Goal: Transaction & Acquisition: Purchase product/service

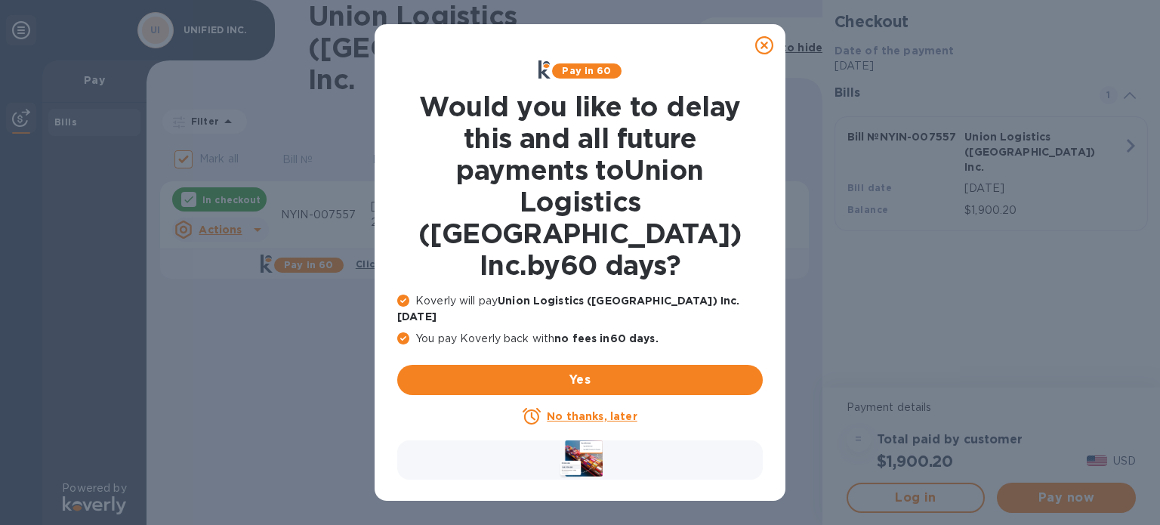
click at [586, 410] on u "No thanks, later" at bounding box center [592, 416] width 90 height 12
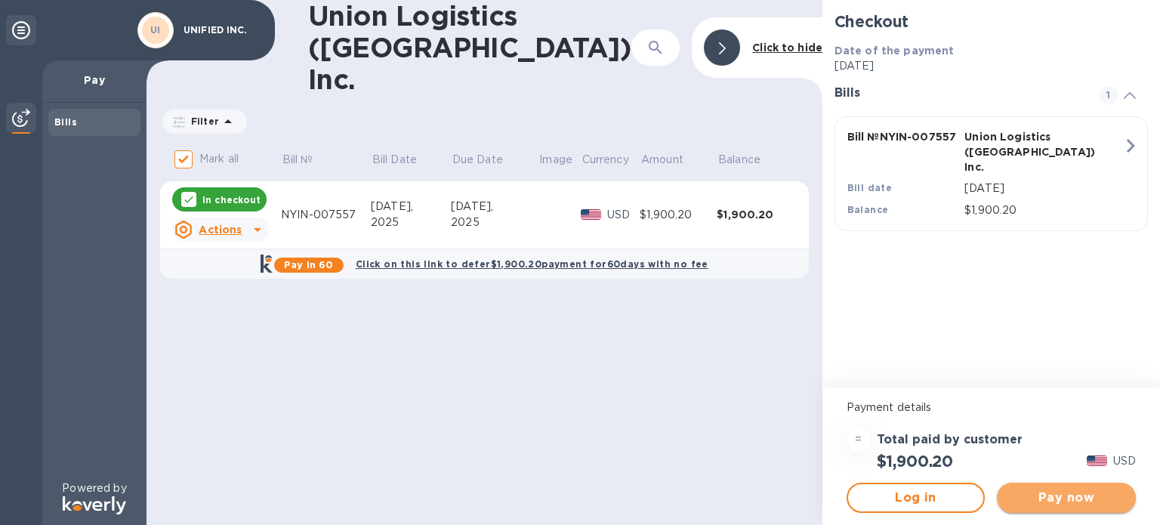
click at [1102, 491] on span "Pay now" at bounding box center [1066, 498] width 115 height 18
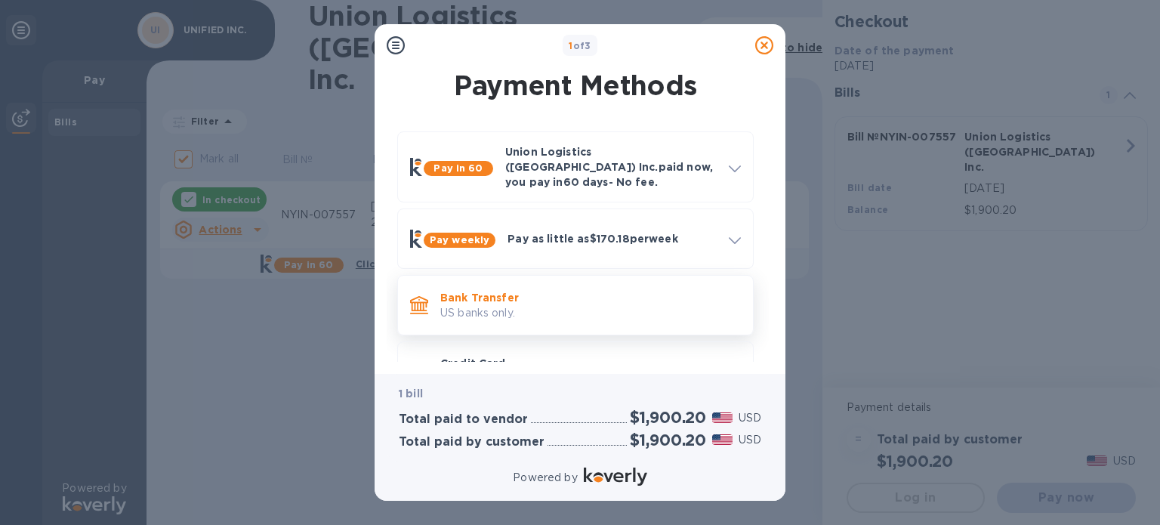
click at [576, 290] on p "Bank Transfer" at bounding box center [590, 297] width 301 height 15
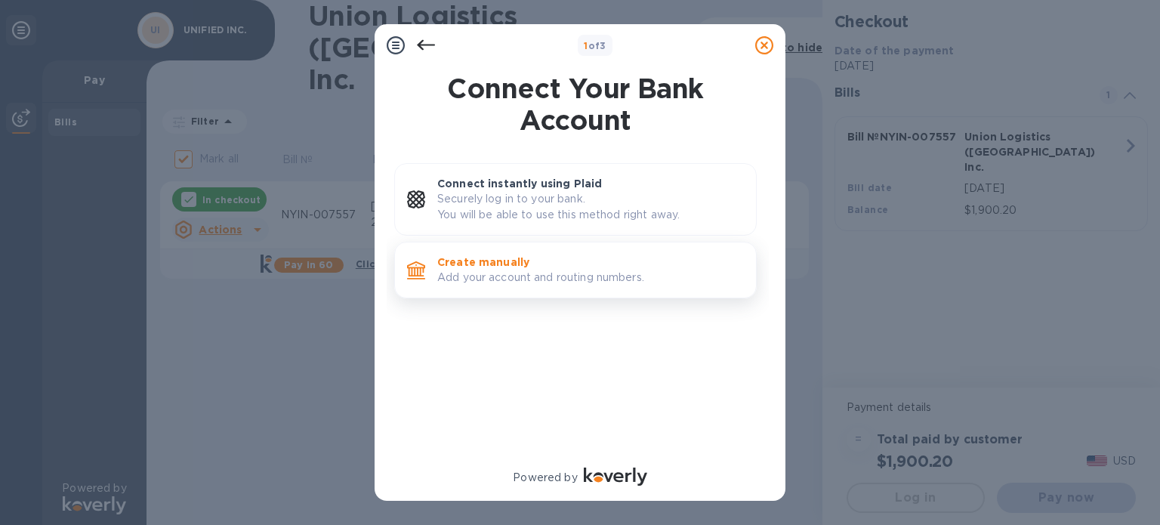
click at [502, 270] on p "Add your account and routing numbers." at bounding box center [590, 278] width 307 height 16
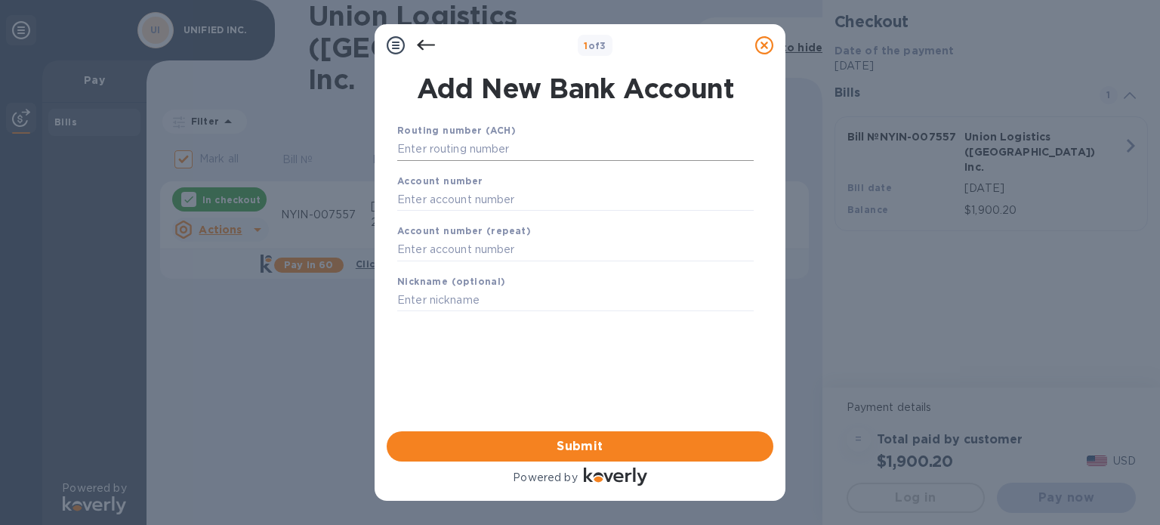
click at [483, 159] on input "text" at bounding box center [575, 149] width 357 height 23
click at [484, 147] on input "text" at bounding box center [575, 149] width 357 height 23
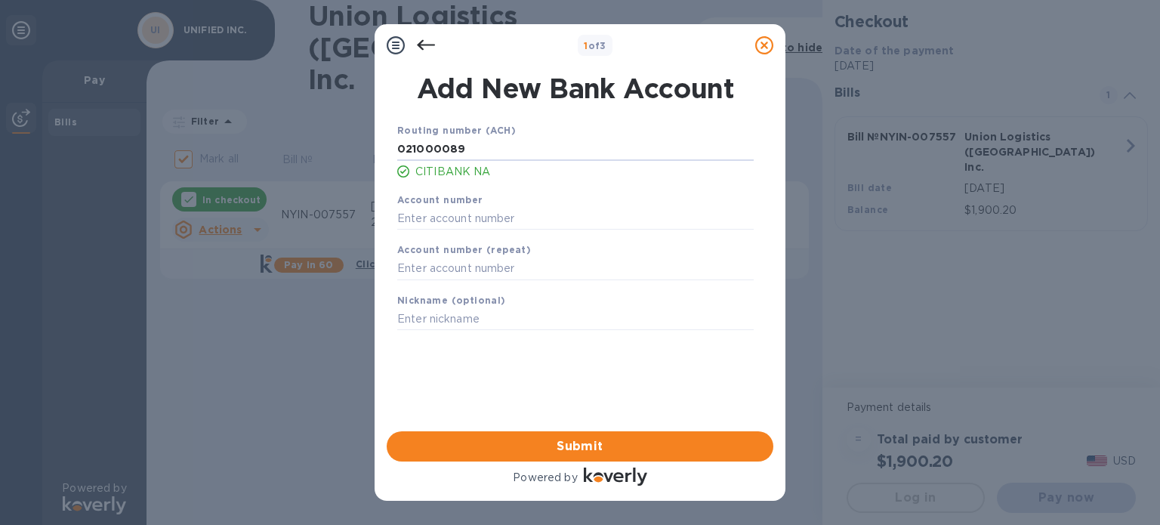
type input "021000089"
type input "09927240"
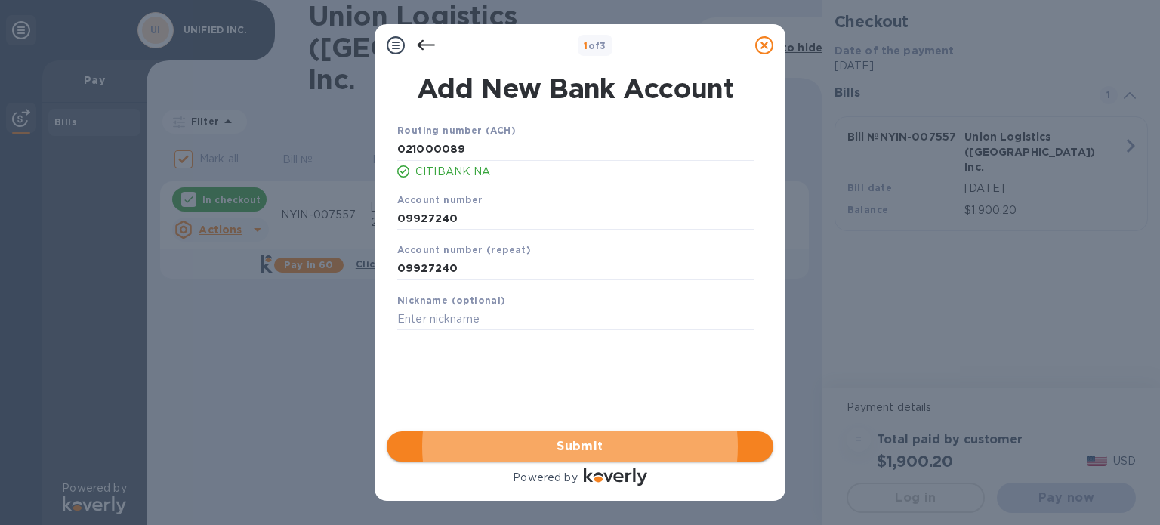
click at [547, 443] on span "Submit" at bounding box center [580, 446] width 363 height 18
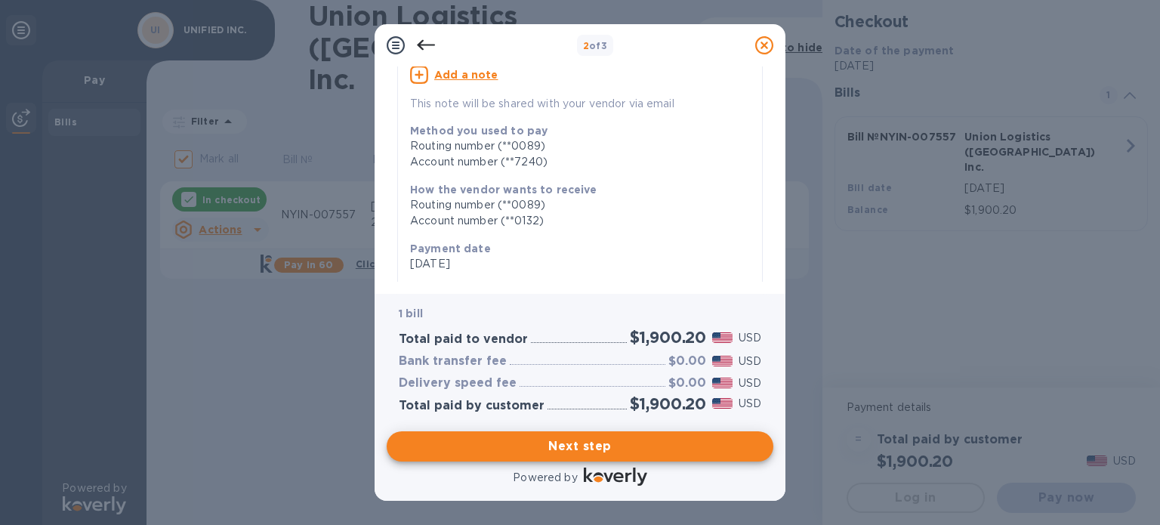
scroll to position [151, 0]
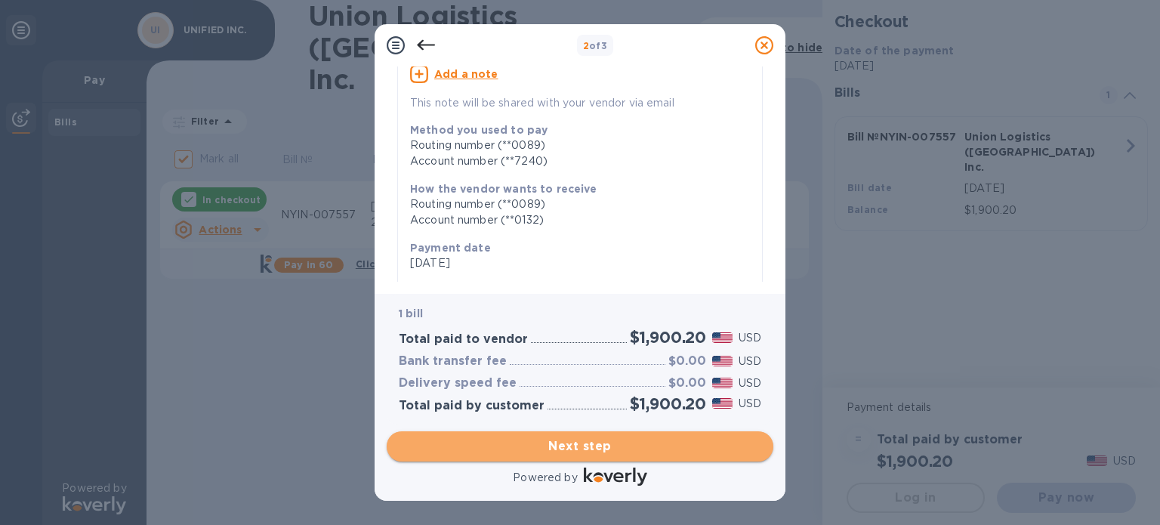
click at [568, 449] on span "Next step" at bounding box center [580, 446] width 363 height 18
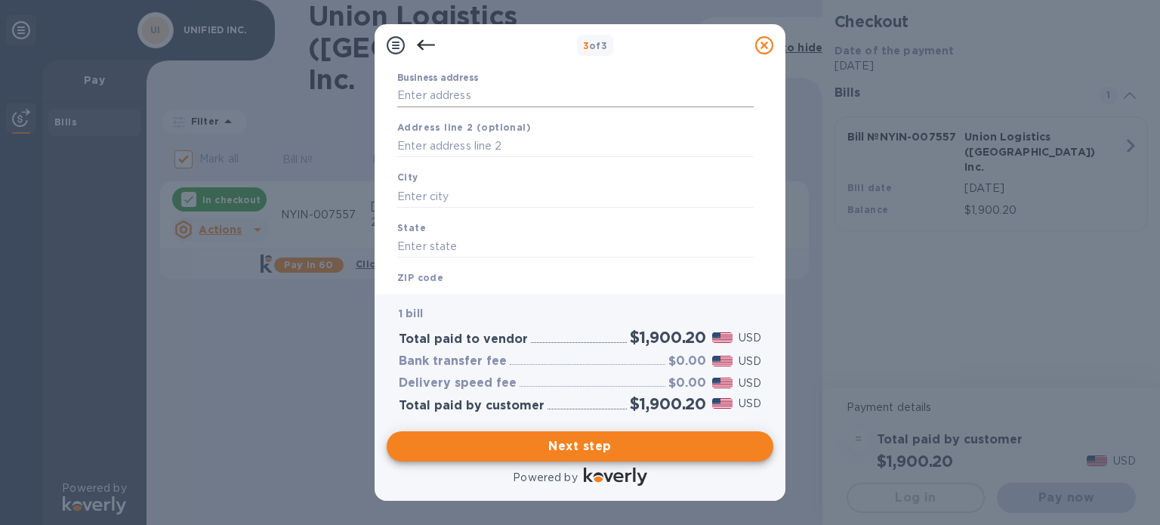
click at [441, 94] on input "Business address" at bounding box center [575, 96] width 357 height 23
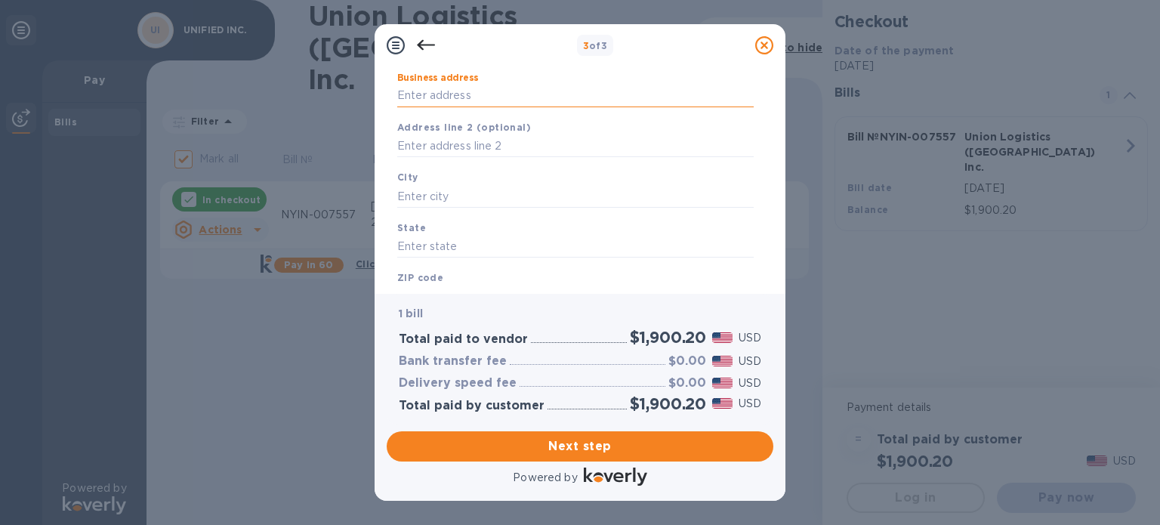
type input "[STREET_ADDRESS]"
click at [467, 178] on div "City" at bounding box center [575, 188] width 369 height 51
click at [461, 187] on input "text" at bounding box center [575, 196] width 357 height 23
click at [461, 205] on input "text" at bounding box center [575, 196] width 357 height 23
click at [462, 195] on input "text" at bounding box center [575, 196] width 357 height 23
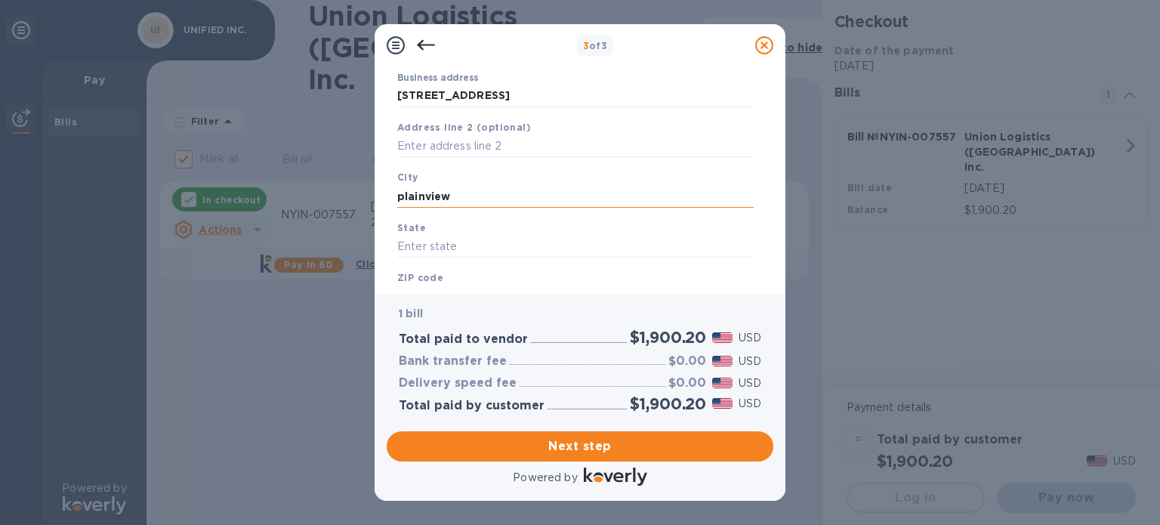
type input "plainview"
type input "ny"
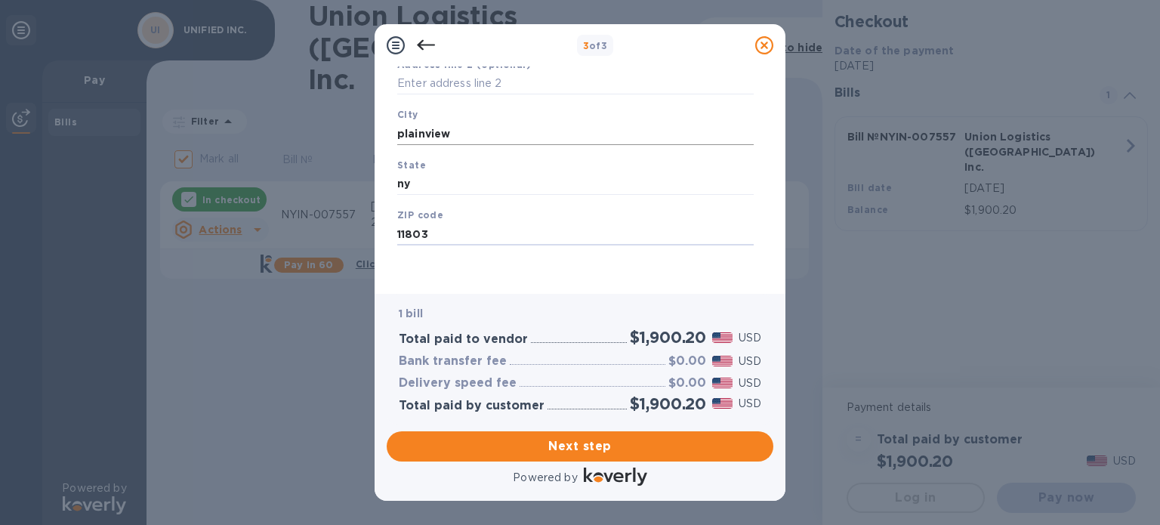
type input "11803"
click at [647, 445] on span "Next step" at bounding box center [580, 446] width 363 height 18
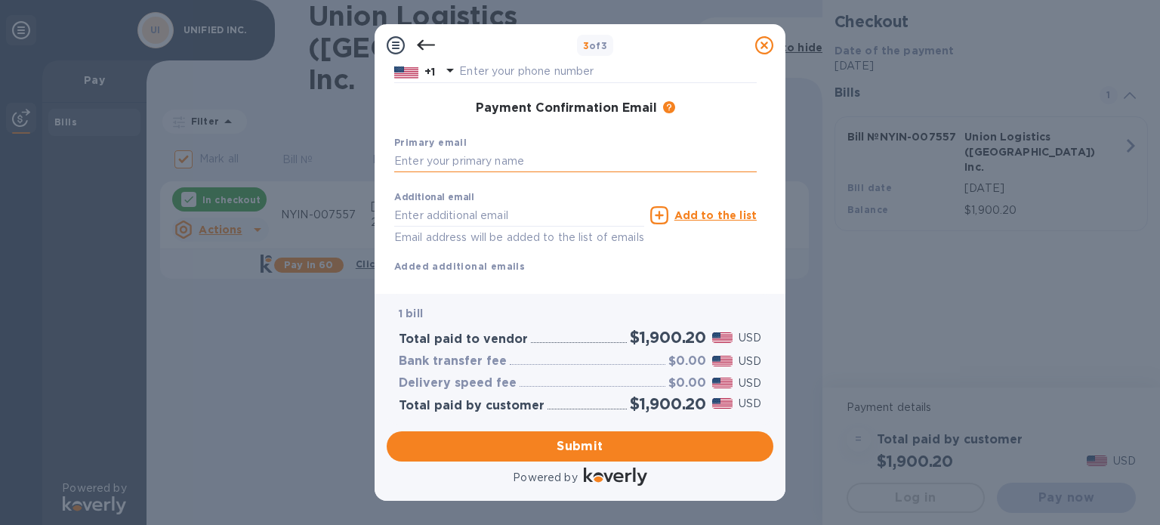
click at [477, 153] on input "text" at bounding box center [575, 161] width 363 height 23
type input "[EMAIL_ADDRESS][DOMAIN_NAME]"
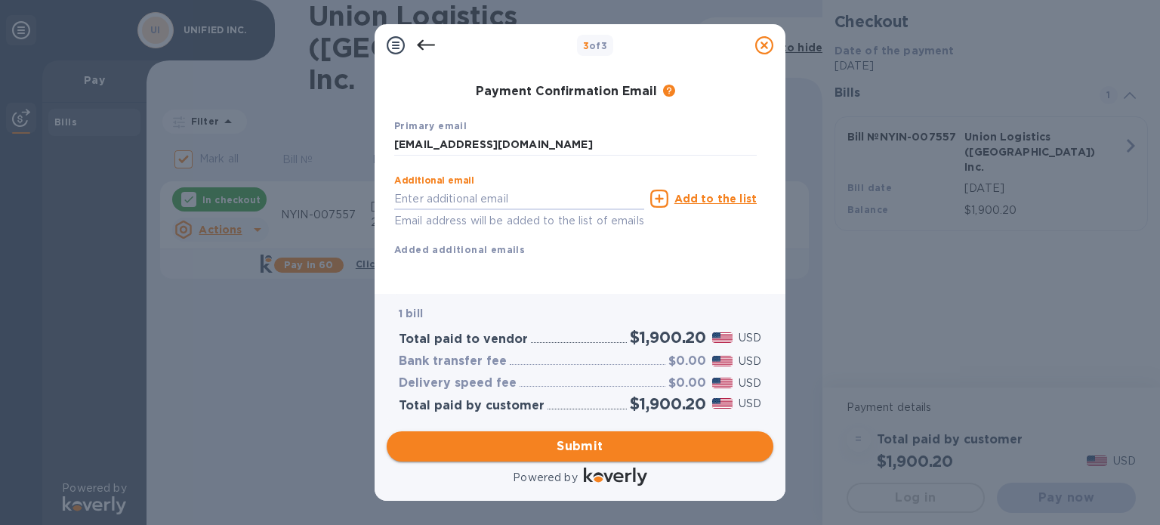
click at [580, 440] on span "Submit" at bounding box center [580, 446] width 363 height 18
click at [578, 449] on span "Submit" at bounding box center [580, 446] width 363 height 18
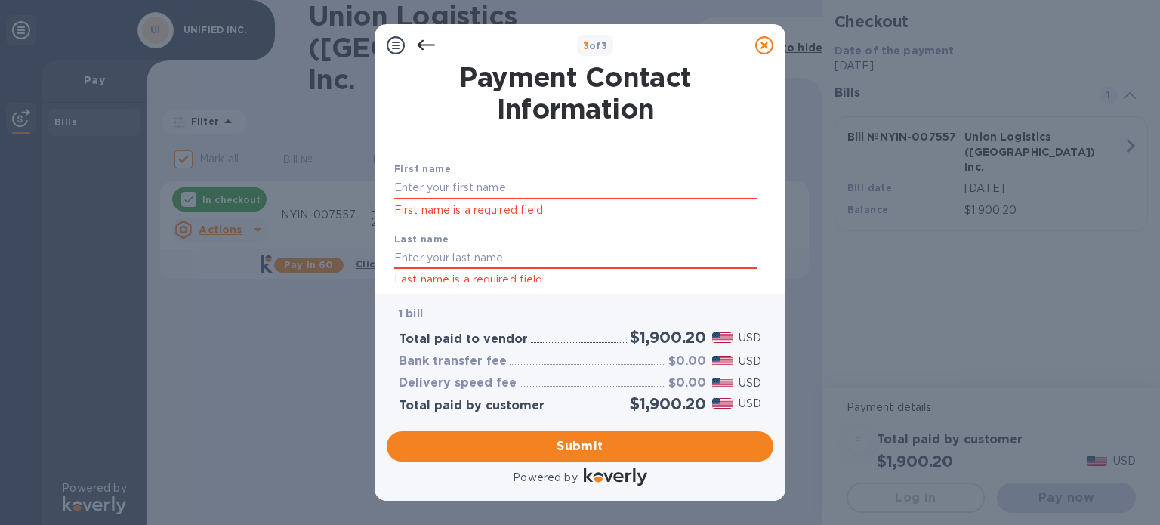
scroll to position [0, 0]
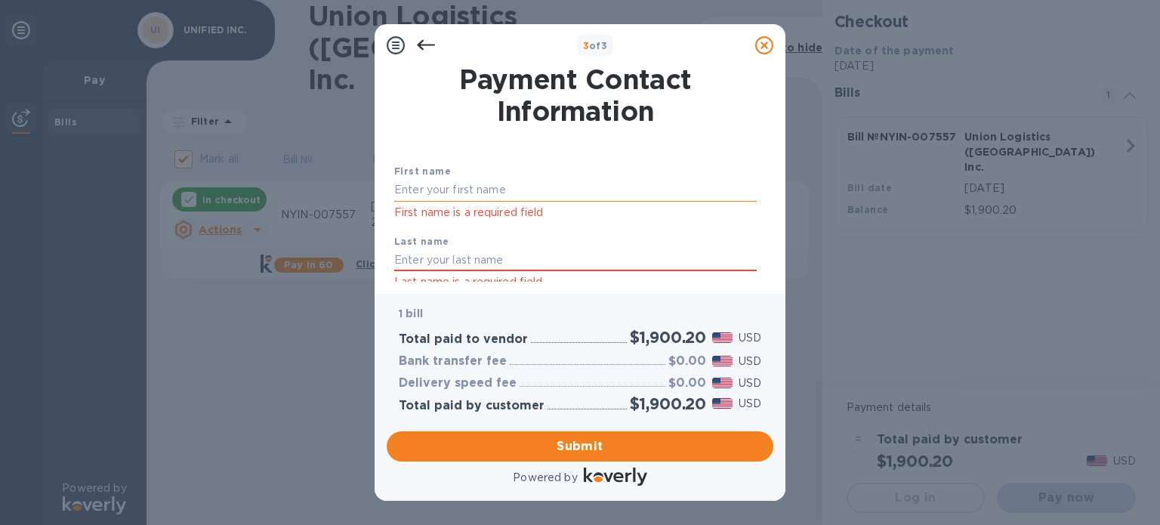
click at [412, 200] on input "text" at bounding box center [575, 190] width 363 height 23
type input "feona"
type input "[PERSON_NAME]"
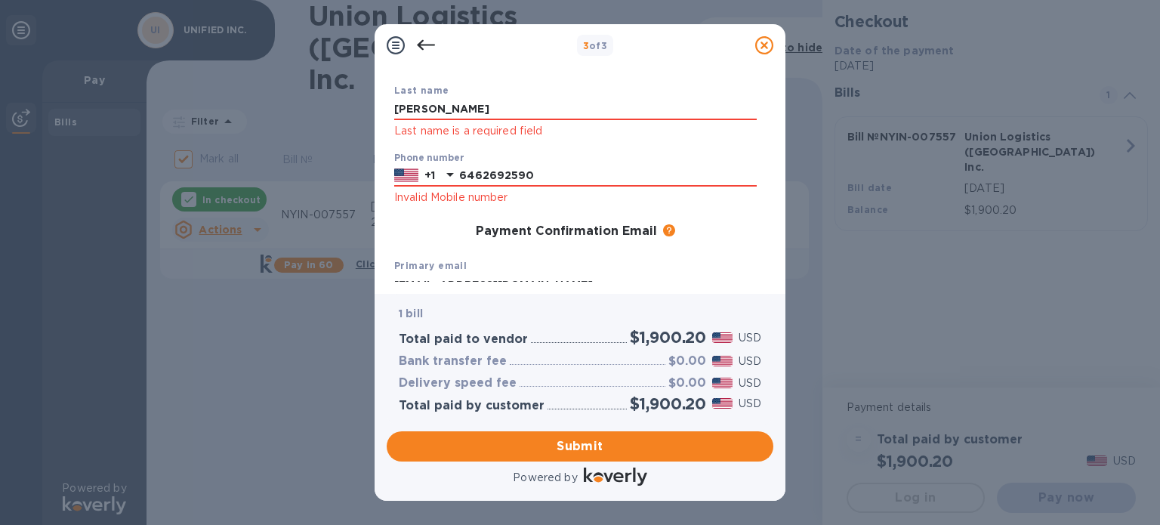
scroll to position [227, 0]
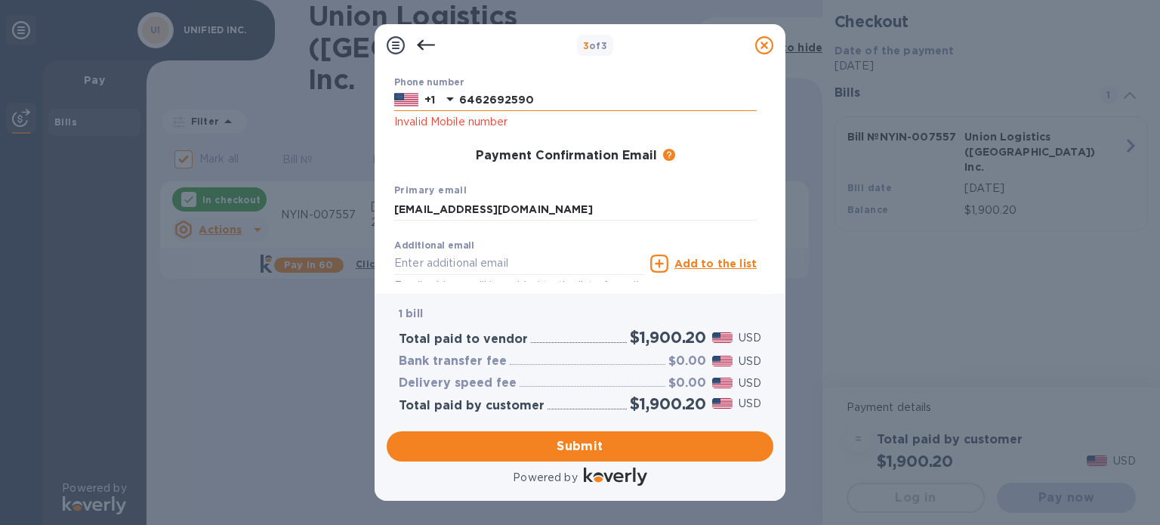
click at [520, 105] on input "6462692590" at bounding box center [608, 100] width 298 height 23
type input "5"
click at [506, 190] on div "Primary email [EMAIL_ADDRESS][DOMAIN_NAME]" at bounding box center [575, 201] width 375 height 51
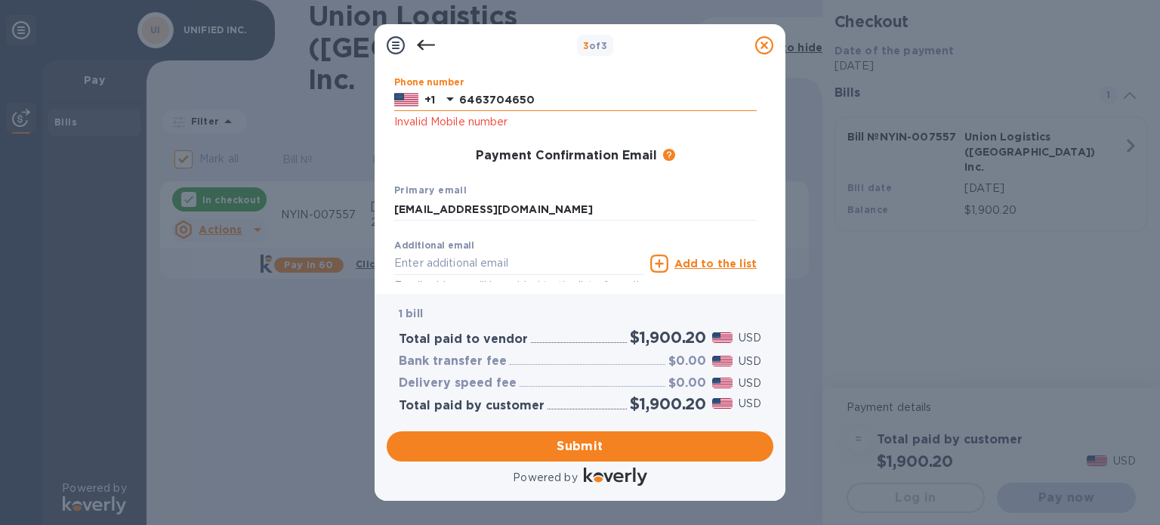
click at [519, 106] on input "6463704650" at bounding box center [608, 100] width 298 height 23
type input "6462692590"
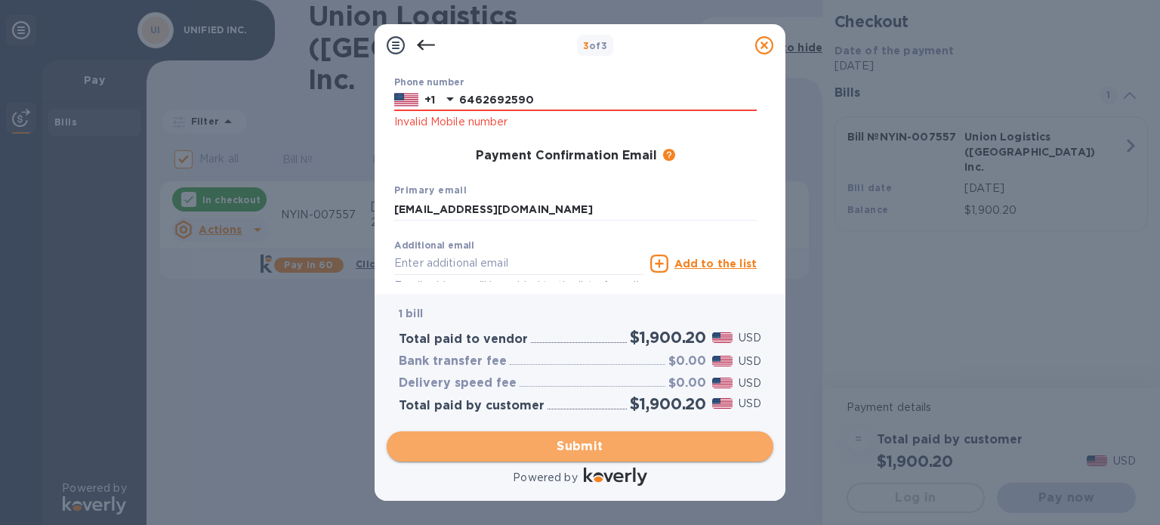
click at [542, 446] on span "Submit" at bounding box center [580, 446] width 363 height 18
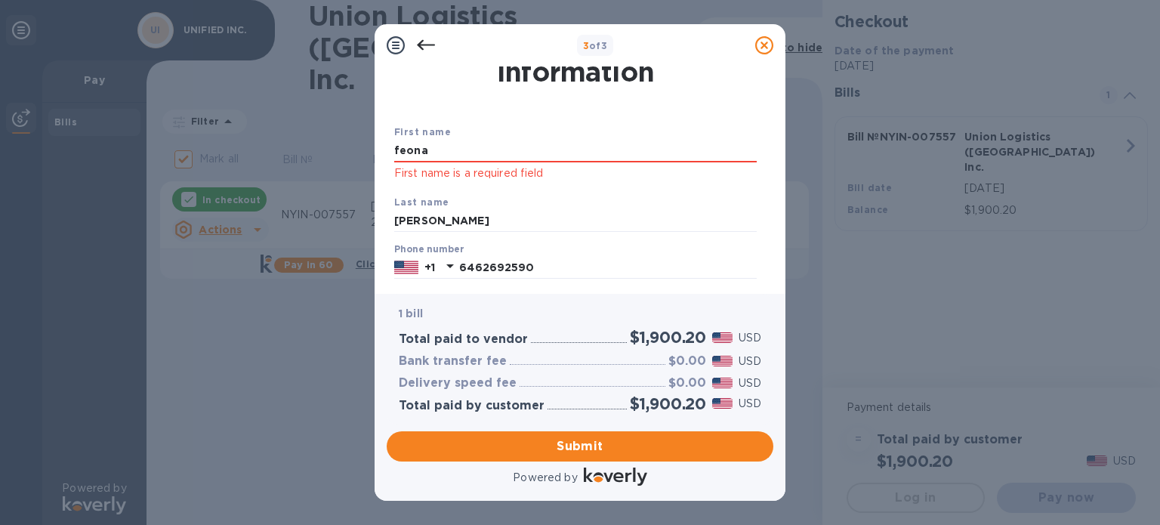
scroll to position [76, 0]
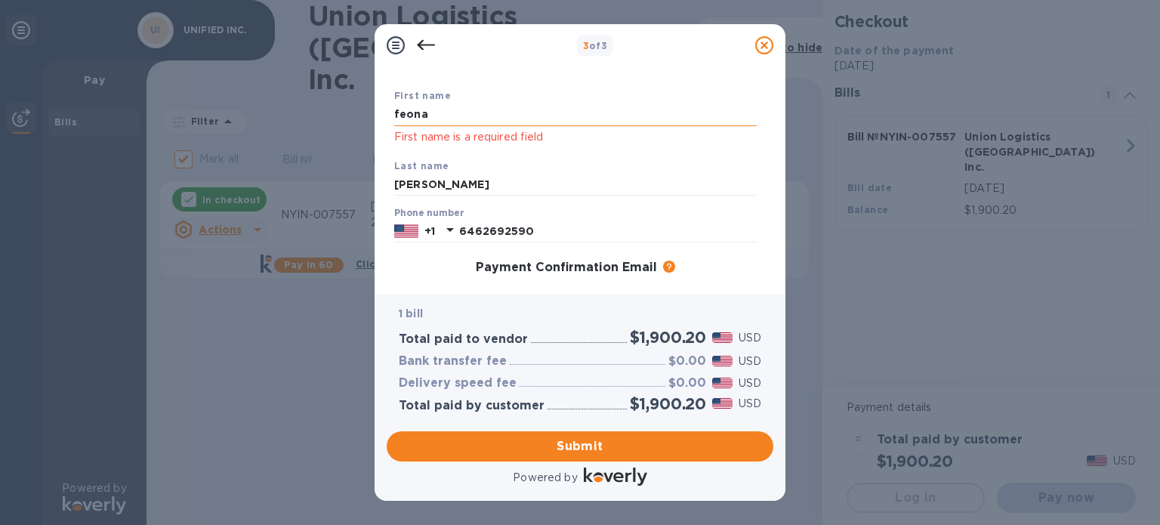
click at [453, 122] on input "feona" at bounding box center [575, 114] width 363 height 23
type input "feona"
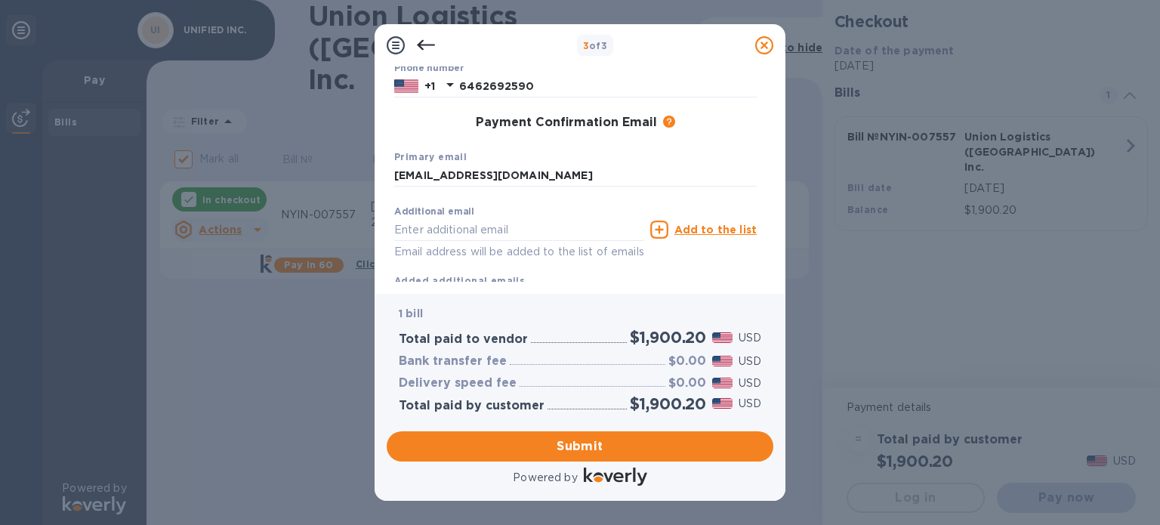
scroll to position [270, 0]
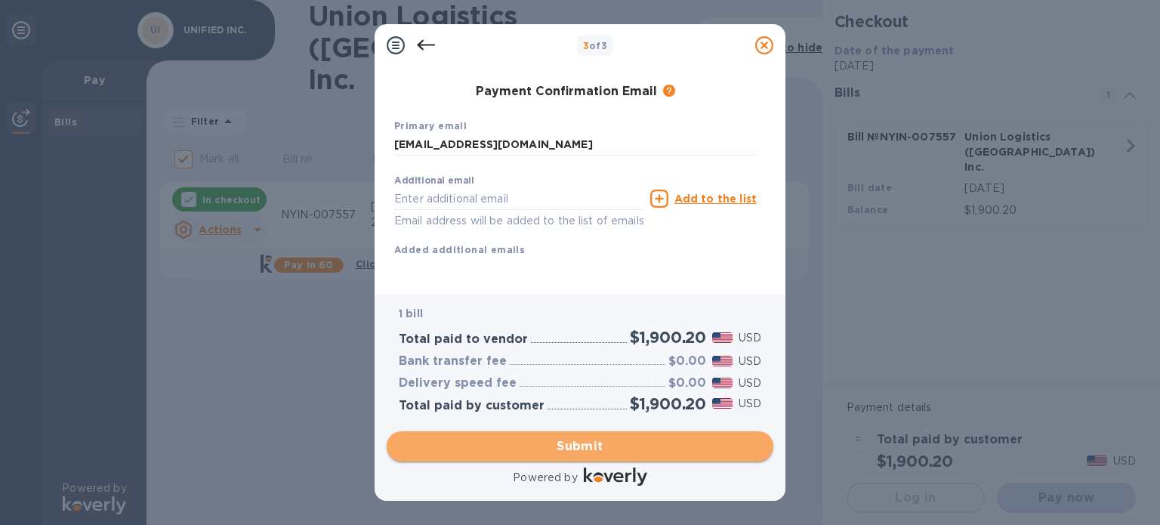
click at [585, 445] on span "Submit" at bounding box center [580, 446] width 363 height 18
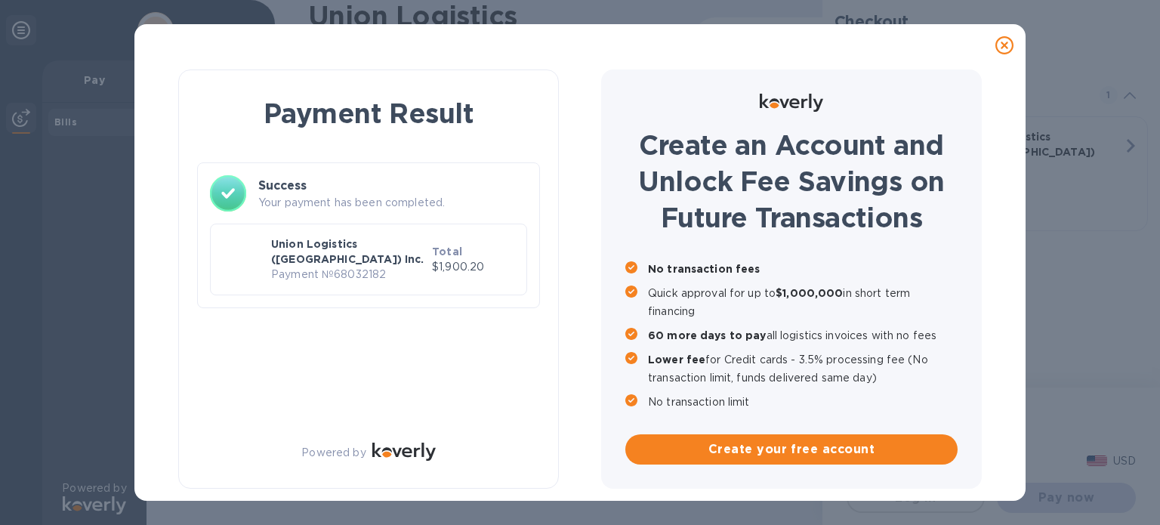
checkbox input "false"
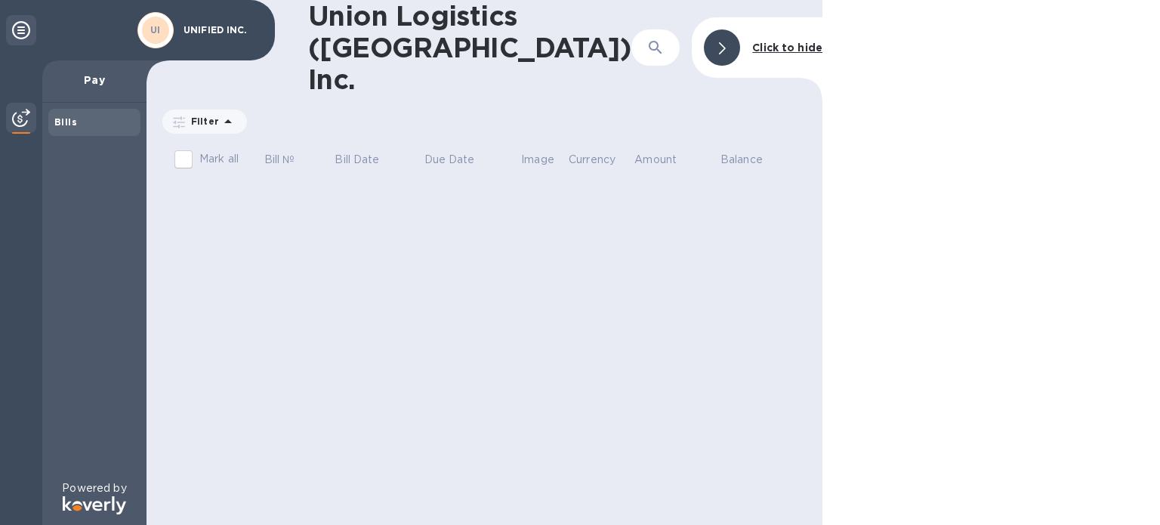
click at [388, 231] on div "Union Logistics ([GEOGRAPHIC_DATA]) Inc. ​ Click to hide Filter Amount Mark all…" at bounding box center [485, 262] width 676 height 525
